Goal: Task Accomplishment & Management: Use online tool/utility

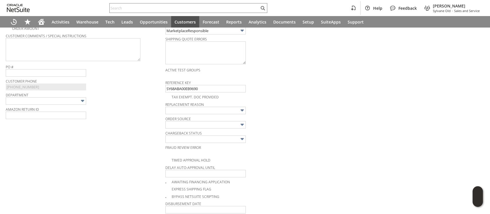
scroll to position [190, 0]
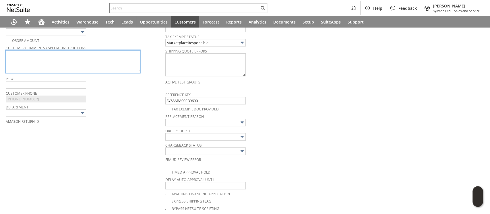
click at [103, 59] on textarea at bounding box center [73, 61] width 135 height 23
paste textarea "Ordered the wrong size"
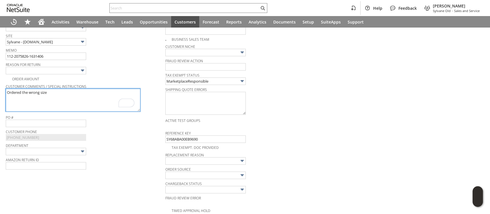
type textarea "Ordered the wrong size"
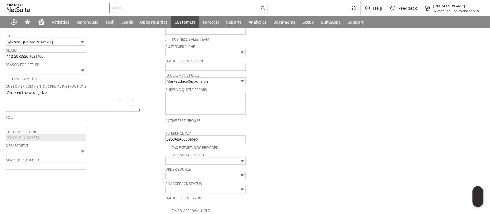
click at [82, 69] on img at bounding box center [82, 70] width 7 height 7
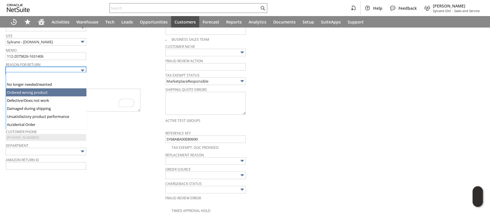
type input "Ordered wrong product"
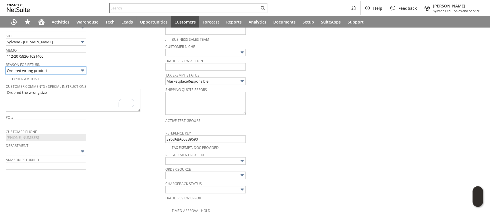
scroll to position [0, 0]
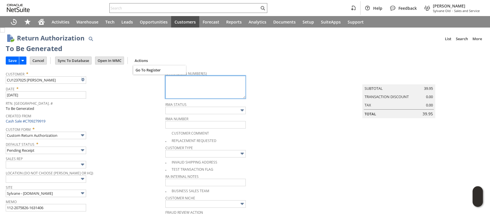
click at [174, 83] on textarea at bounding box center [205, 87] width 80 height 23
paste textarea "9302010949890185510268"
type textarea "9302010949890185510268"
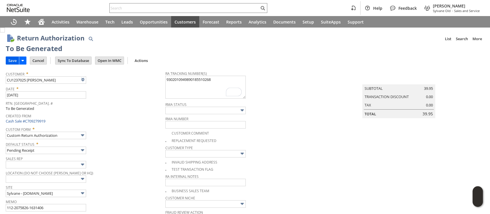
click at [12, 60] on input "Save" at bounding box center [12, 60] width 13 height 7
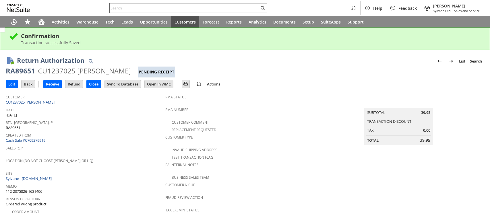
click at [206, 6] on input "text" at bounding box center [184, 8] width 149 height 7
paste input "111-6493870-6130627"
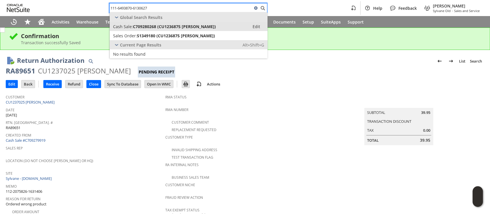
type input "111-6493870-6130627"
click at [202, 26] on span "C709280268 (CU1236875 Kelby McIntyre)" at bounding box center [174, 26] width 83 height 5
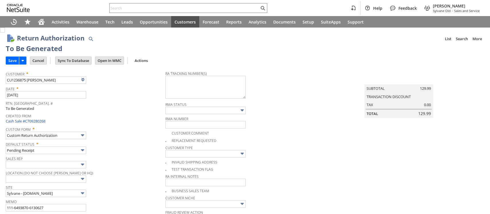
type input "Add"
type input "Copy Previous"
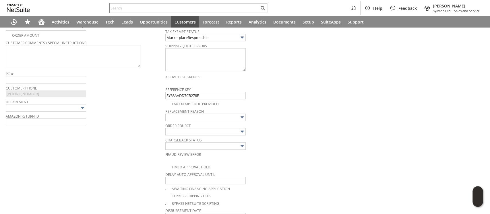
scroll to position [157, 0]
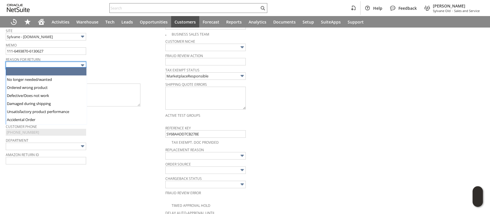
click at [80, 63] on img at bounding box center [82, 65] width 7 height 7
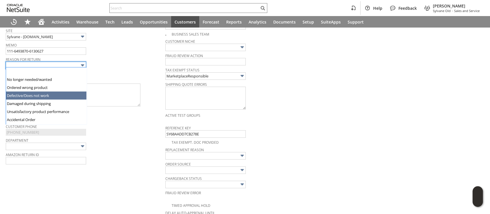
type input "Defective/Does not work"
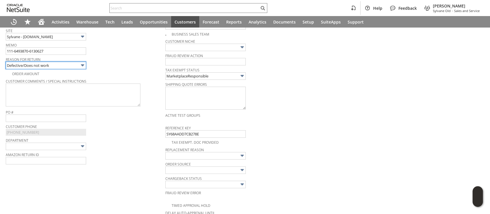
scroll to position [0, 0]
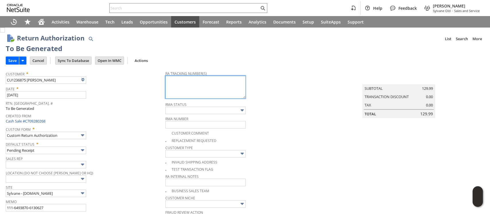
click at [181, 88] on textarea at bounding box center [205, 87] width 80 height 23
paste textarea "1ZR0960D9092532390"
type textarea "1ZR0960D9092532390"
click at [9, 58] on input "Save" at bounding box center [12, 60] width 13 height 7
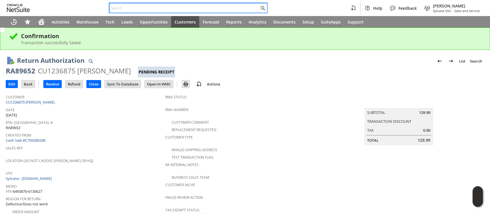
click at [251, 6] on input "text" at bounding box center [184, 8] width 149 height 7
paste input "129024696651637"
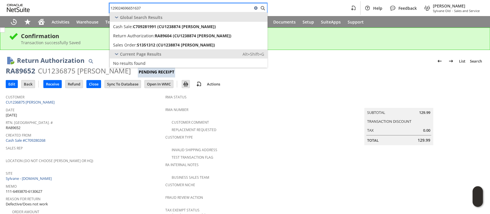
click at [213, 10] on input "129024696651637" at bounding box center [181, 8] width 143 height 7
paste input "3774726319"
click at [162, 9] on input "129023774726319" at bounding box center [181, 8] width 143 height 7
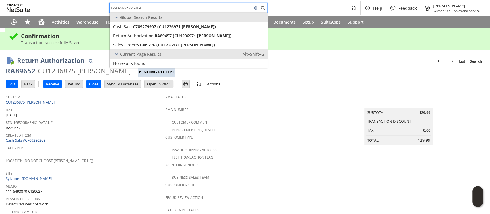
click at [162, 9] on input "129023774726319" at bounding box center [181, 8] width 143 height 7
paste input "09018392112944"
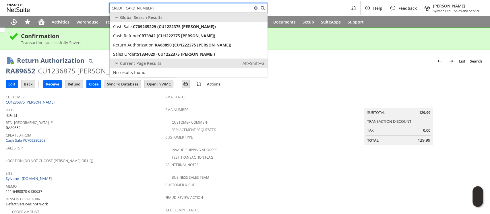
click at [148, 8] on input "109018392112944" at bounding box center [181, 8] width 143 height 7
paste input "12-2075826-1631406"
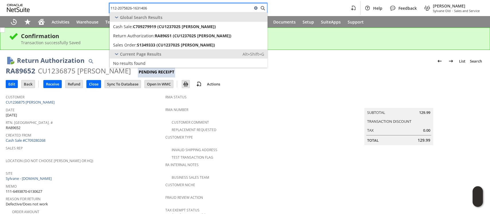
click at [172, 6] on input "112-2075826-1631406" at bounding box center [181, 8] width 143 height 7
paste input "1-6493870-6130627"
type input "111-6493870-6130627"
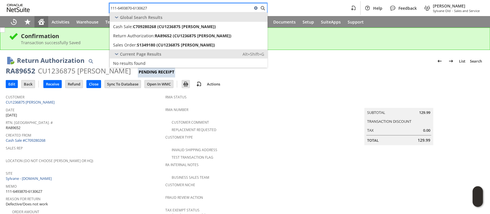
click at [45, 22] on div "Home" at bounding box center [41, 21] width 14 height 11
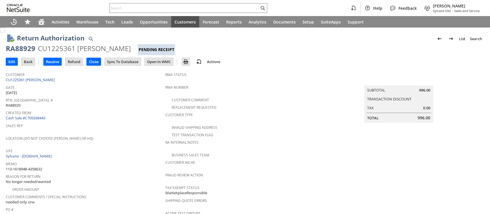
click at [61, 48] on div "CU1225361 [PERSON_NAME]" at bounding box center [84, 48] width 93 height 9
copy div "CU1225361"
